Goal: Information Seeking & Learning: Learn about a topic

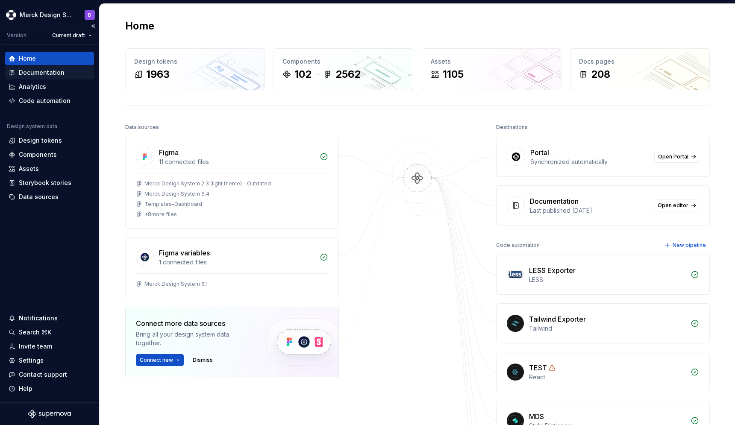
click at [33, 72] on div "Documentation" at bounding box center [42, 72] width 46 height 9
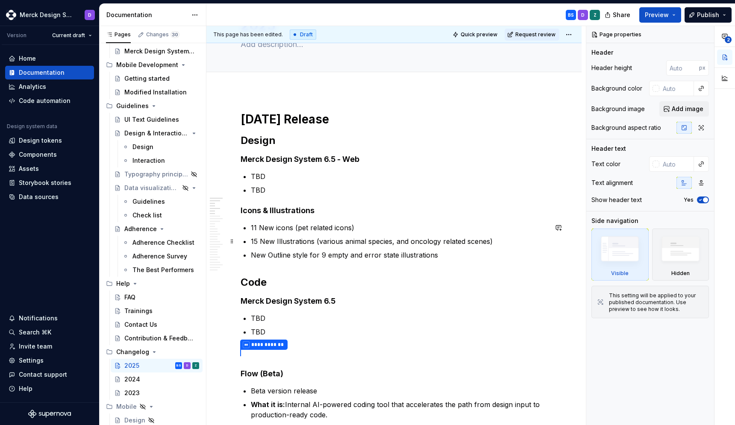
scroll to position [56, 0]
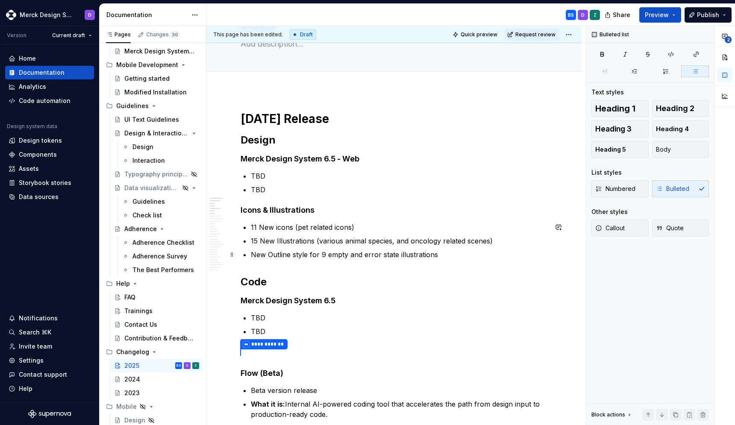
click at [325, 248] on ul "11 New icons (pet related icons) 15 New Illustrations (various animal species, …" at bounding box center [399, 241] width 296 height 38
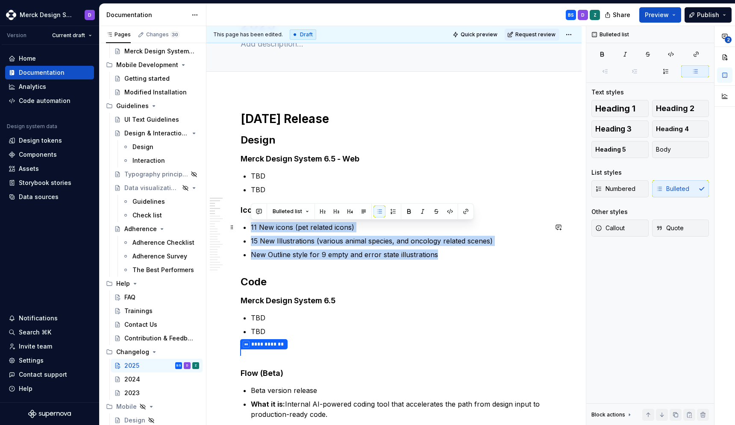
drag, startPoint x: 443, startPoint y: 257, endPoint x: 249, endPoint y: 227, distance: 196.3
copy ul "11 New icons (pet related icons) 15 New Illustrations (various animal species, …"
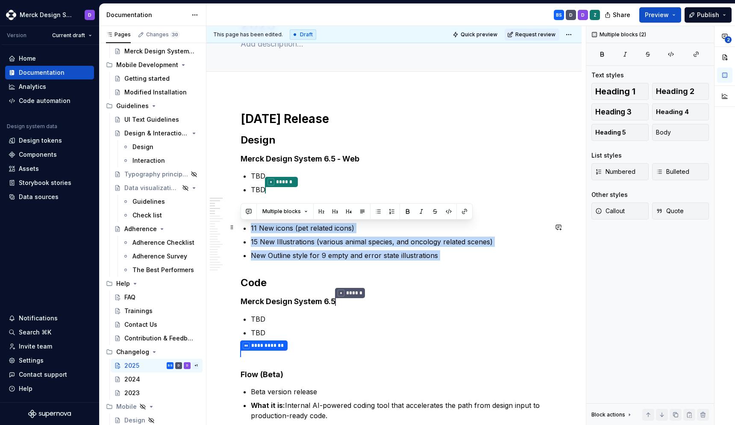
drag, startPoint x: 445, startPoint y: 260, endPoint x: 238, endPoint y: 231, distance: 208.7
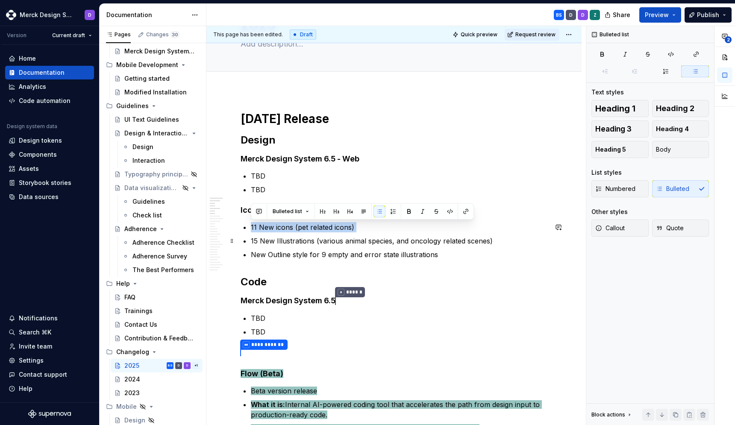
drag, startPoint x: 248, startPoint y: 227, endPoint x: 392, endPoint y: 233, distance: 144.1
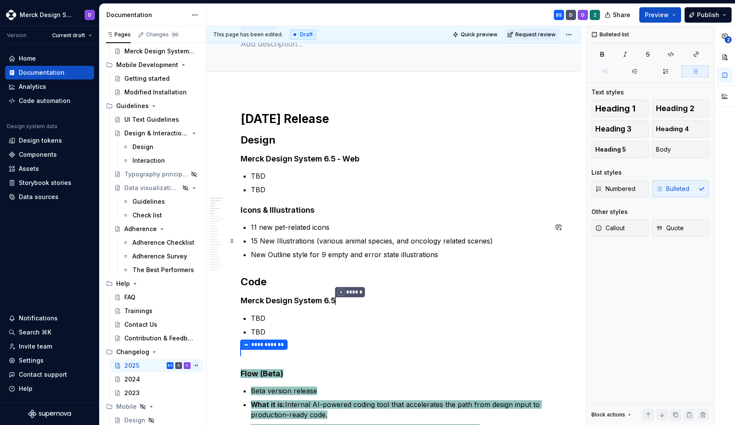
click at [266, 244] on p "15 New Illustrations (various animal species, and oncology related scenes)" at bounding box center [399, 241] width 296 height 10
click at [251, 240] on p "15 New Illustrations (various animal species, and oncology related scenes)" at bounding box center [399, 241] width 296 height 10
type textarea "*"
click at [257, 255] on p "New Outline style for 9 empty and error state illustrations" at bounding box center [399, 254] width 296 height 10
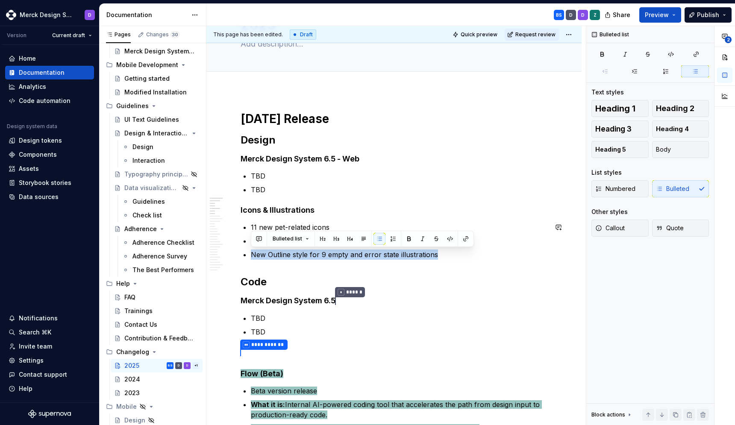
paste div
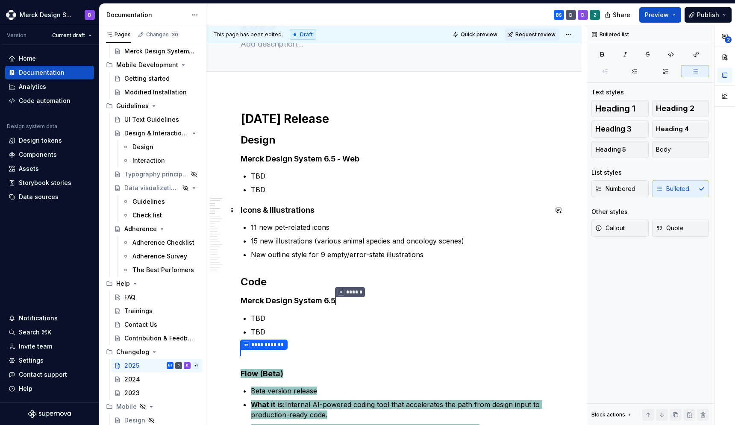
click at [249, 211] on strong "Icons & Illustrations" at bounding box center [277, 209] width 74 height 9
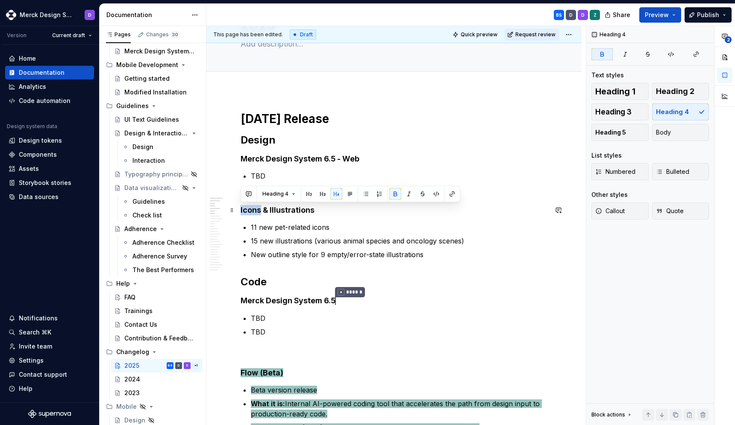
click at [249, 211] on strong "Icons & Illustrations" at bounding box center [277, 209] width 74 height 9
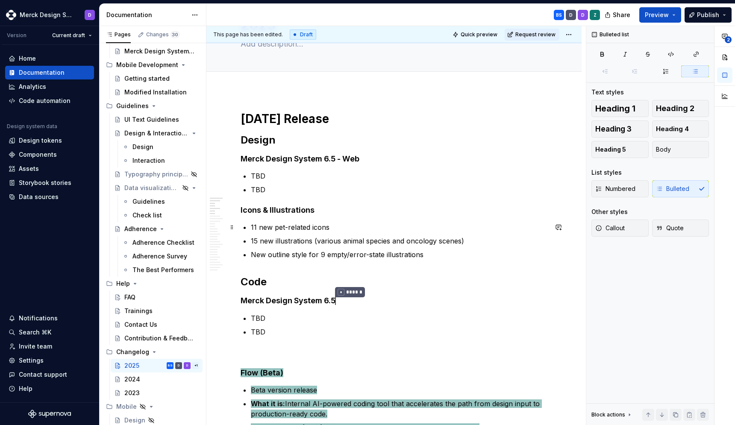
click at [340, 226] on p "11 new pet-related icons" at bounding box center [399, 227] width 296 height 10
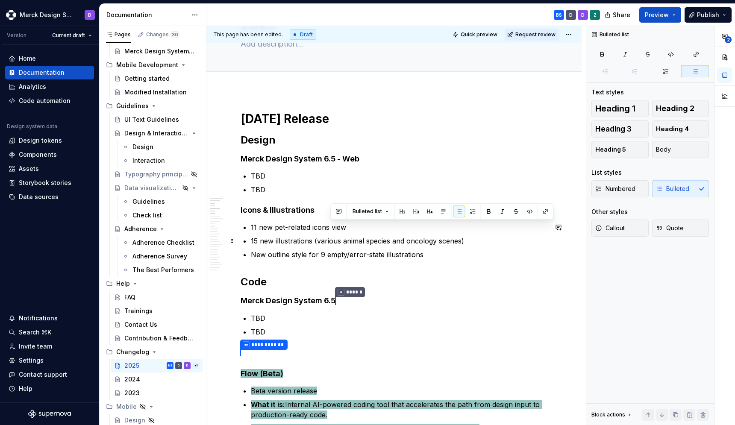
click at [314, 244] on p "15 new illustrations (various animal species and oncology scenes)" at bounding box center [399, 241] width 296 height 10
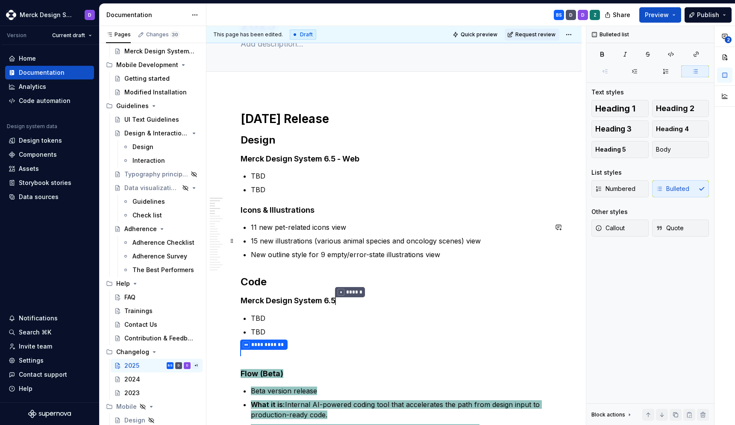
click at [316, 239] on p "15 new illustrations (various animal species and oncology scenes) view" at bounding box center [399, 241] width 296 height 10
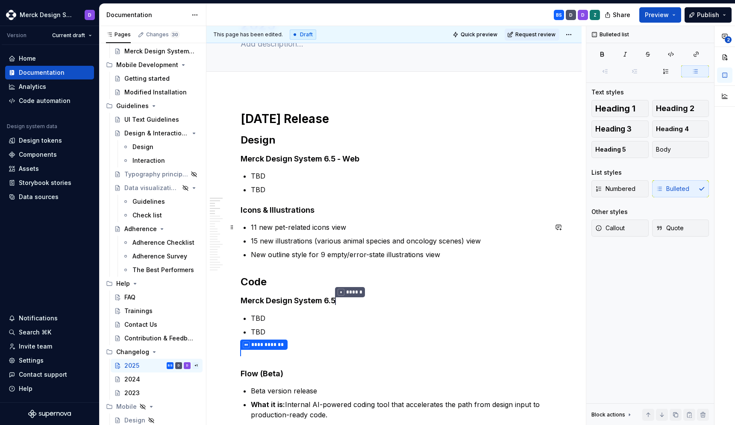
click at [338, 224] on p "11 new pet-related icons view" at bounding box center [399, 227] width 296 height 10
click at [432, 254] on p "New outline style for 9 empty/error-state illustrations view" at bounding box center [399, 254] width 296 height 10
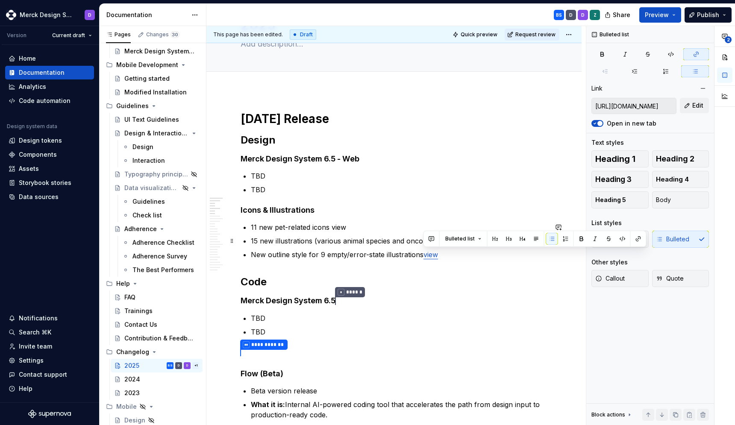
click at [377, 243] on p "15 new illustrations (various animal species and oncology scenes) view" at bounding box center [399, 241] width 296 height 10
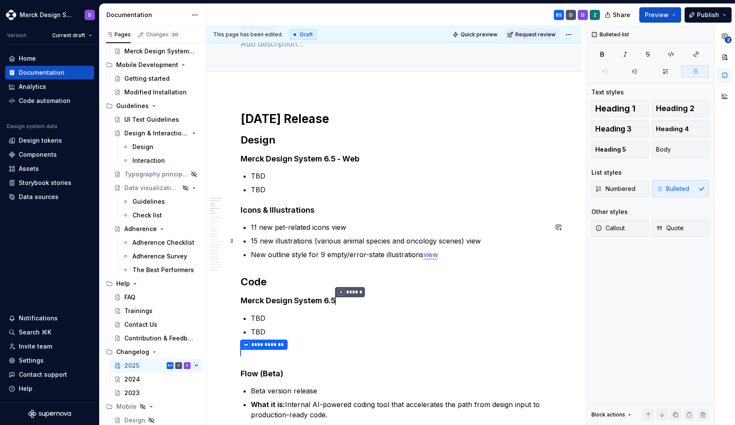
click at [475, 241] on p "15 new illustrations (various animal species and oncology scenes) view" at bounding box center [399, 241] width 296 height 10
click at [439, 254] on p "New outline style for 9 empty/error-state illustrations view" at bounding box center [399, 254] width 296 height 10
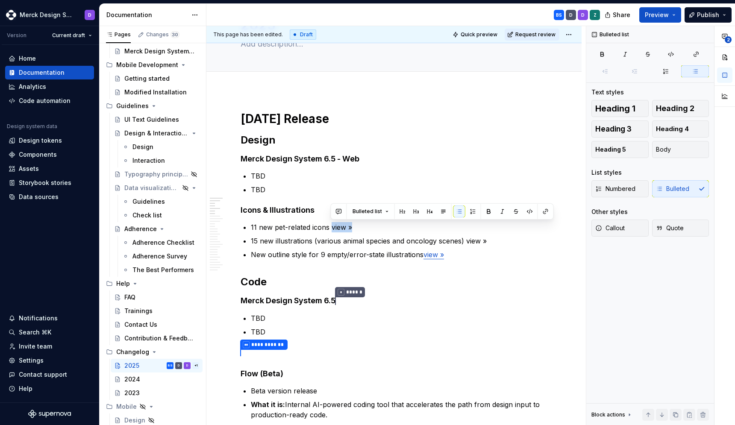
type textarea "*"
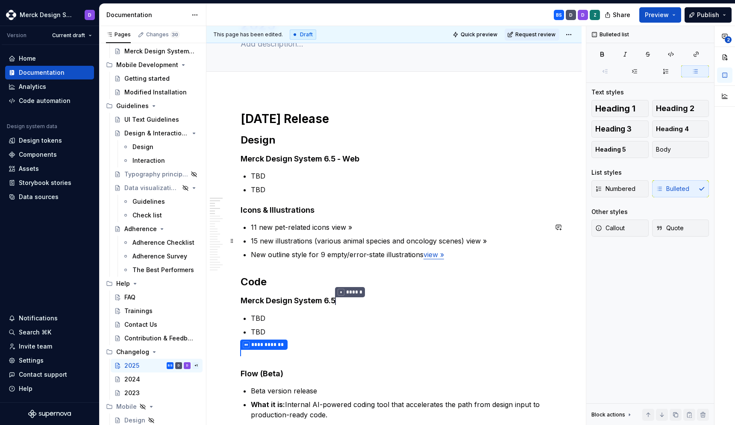
click at [479, 241] on p "15 new illustrations (various animal species and oncology scenes) view »" at bounding box center [399, 241] width 296 height 10
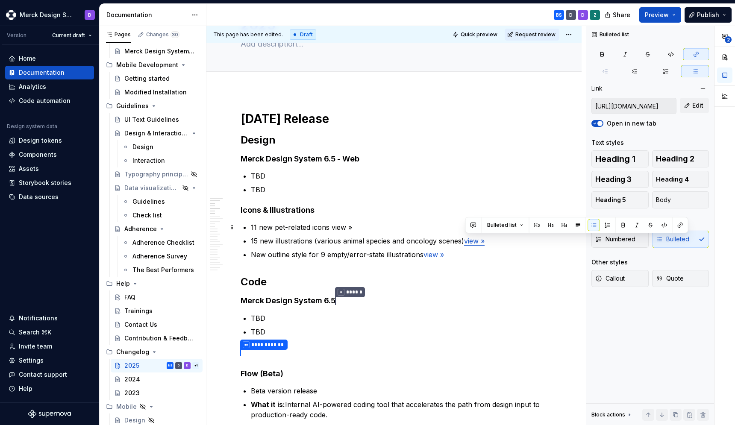
click at [334, 228] on p "11 new pet-related icons view »" at bounding box center [399, 227] width 296 height 10
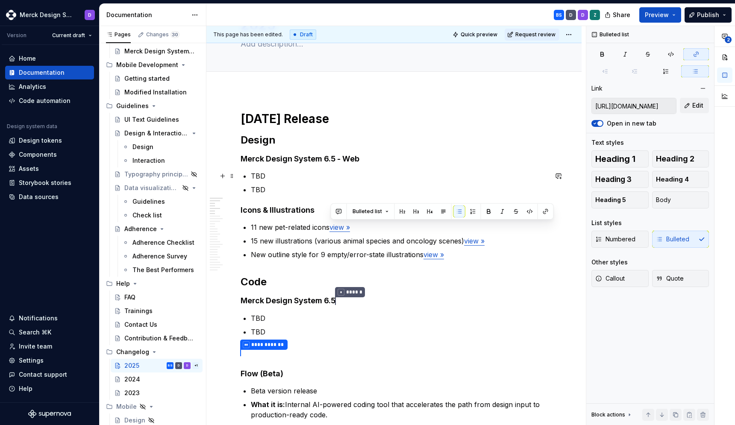
click at [391, 178] on p "TBD" at bounding box center [399, 176] width 296 height 10
